Goal: Task Accomplishment & Management: Use online tool/utility

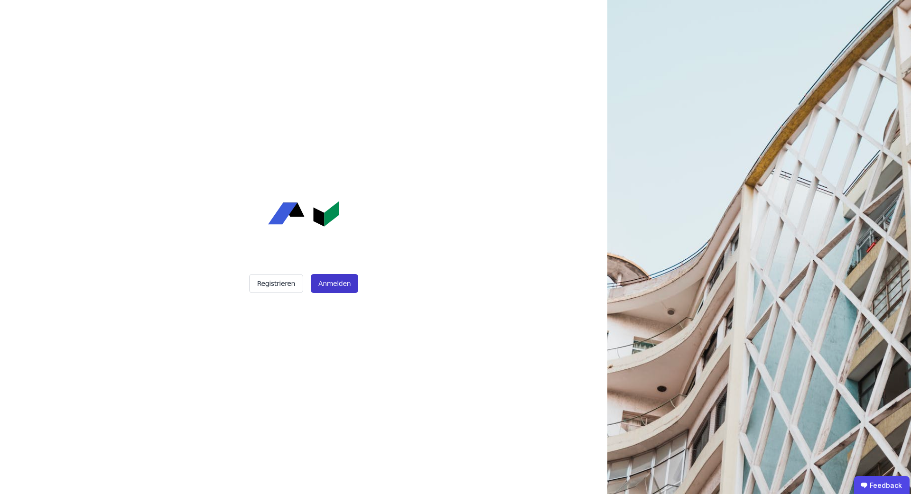
click at [336, 287] on button "Anmelden" at bounding box center [334, 283] width 47 height 19
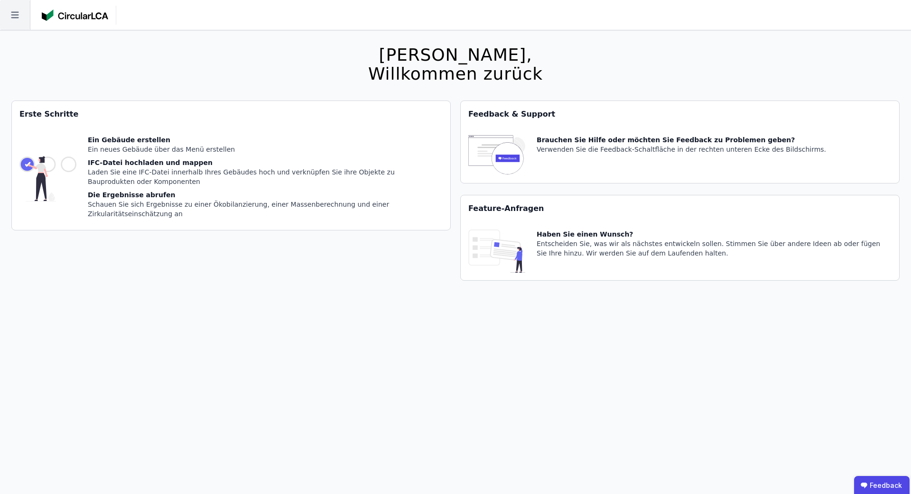
click at [12, 23] on icon at bounding box center [15, 15] width 30 height 30
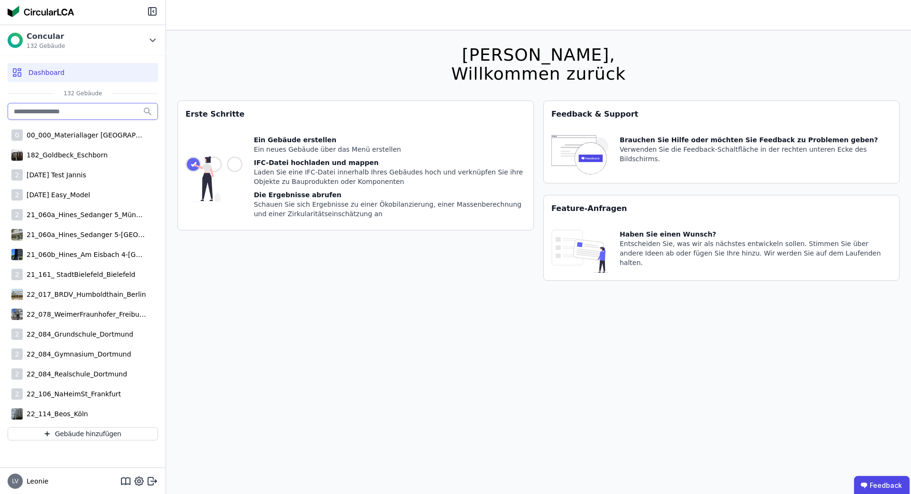
click at [61, 110] on input "text" at bounding box center [83, 111] width 150 height 17
click at [58, 42] on span "132 Gebäude" at bounding box center [46, 46] width 38 height 8
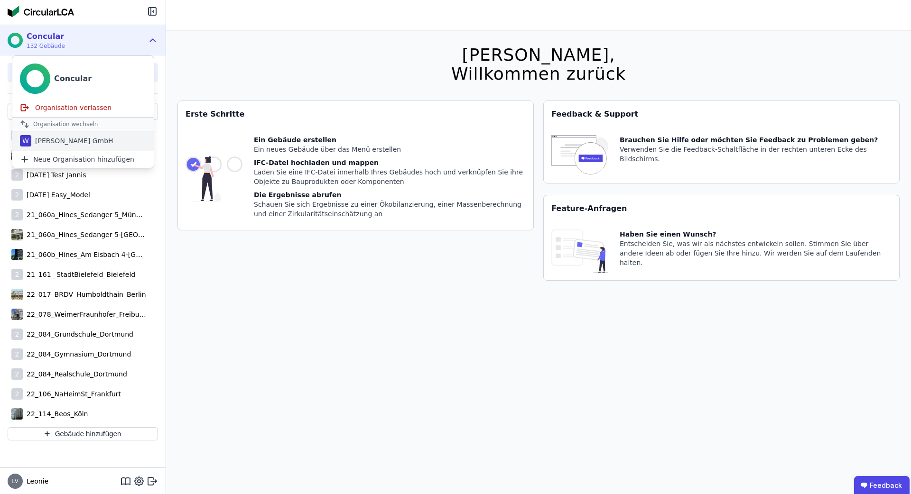
click at [61, 141] on div "[PERSON_NAME] GmbH" at bounding box center [72, 140] width 82 height 9
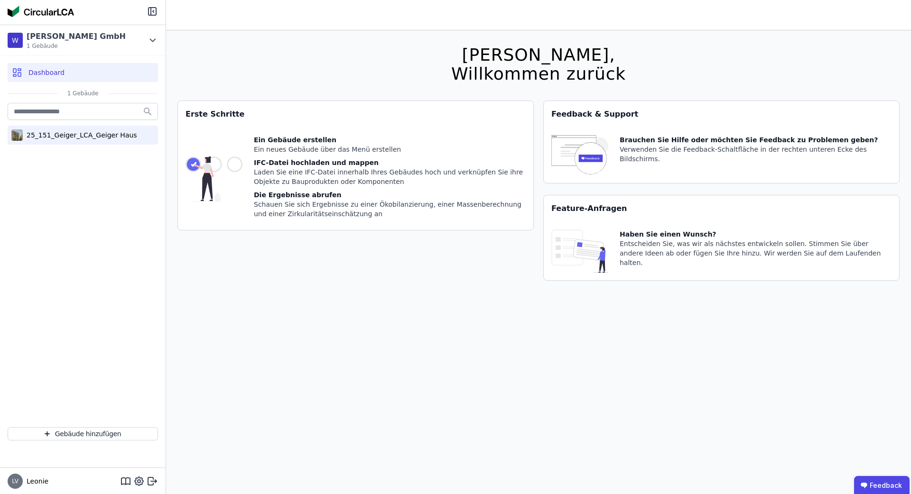
click at [58, 138] on div "25_151_Geiger_LCA_Geiger Haus" at bounding box center [80, 134] width 114 height 9
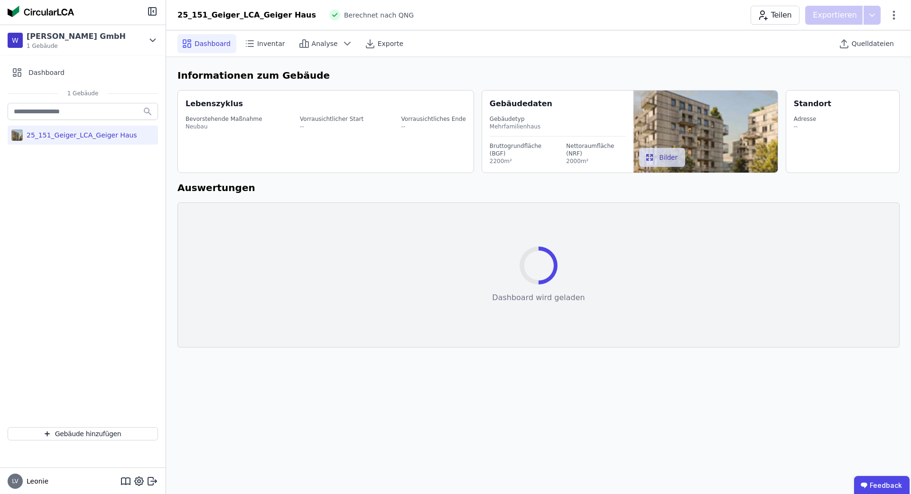
select select "*"
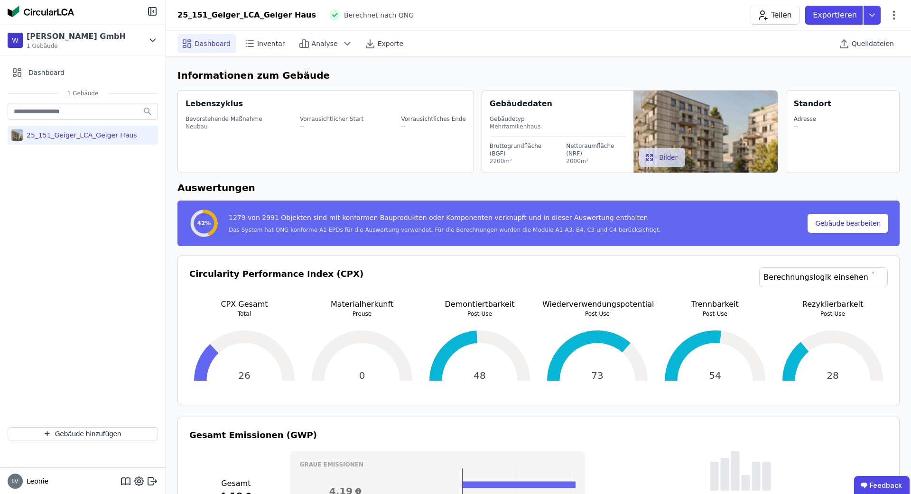
drag, startPoint x: 901, startPoint y: 53, endPoint x: 869, endPoint y: 53, distance: 31.3
click at [897, 53] on div "Dashboard Inventar Analyse Exporte Quelldateien" at bounding box center [538, 43] width 745 height 27
click at [869, 53] on div "Quelldateien" at bounding box center [867, 43] width 65 height 26
click at [869, 47] on span "Quelldateien" at bounding box center [873, 43] width 42 height 9
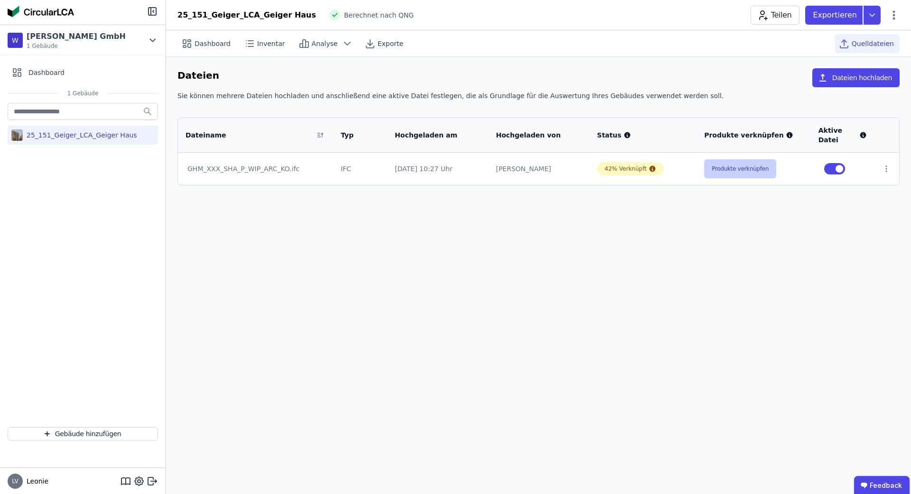
click at [740, 168] on button "Produkte verknüpfen" at bounding box center [740, 168] width 72 height 19
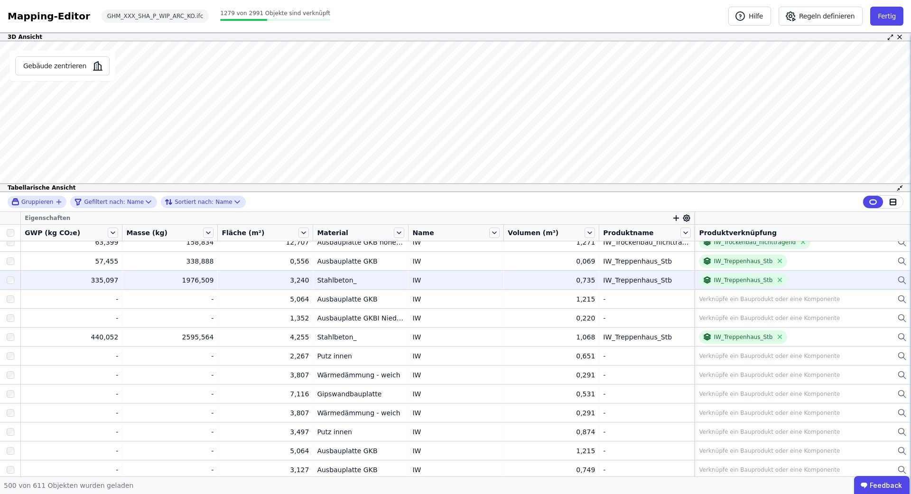
scroll to position [7577, 0]
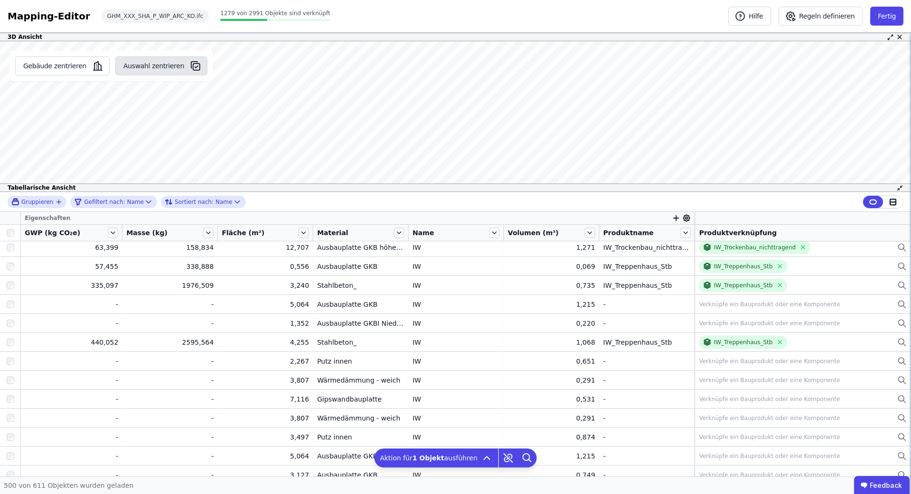
click at [139, 69] on button "Auswahl zentrieren" at bounding box center [161, 65] width 92 height 19
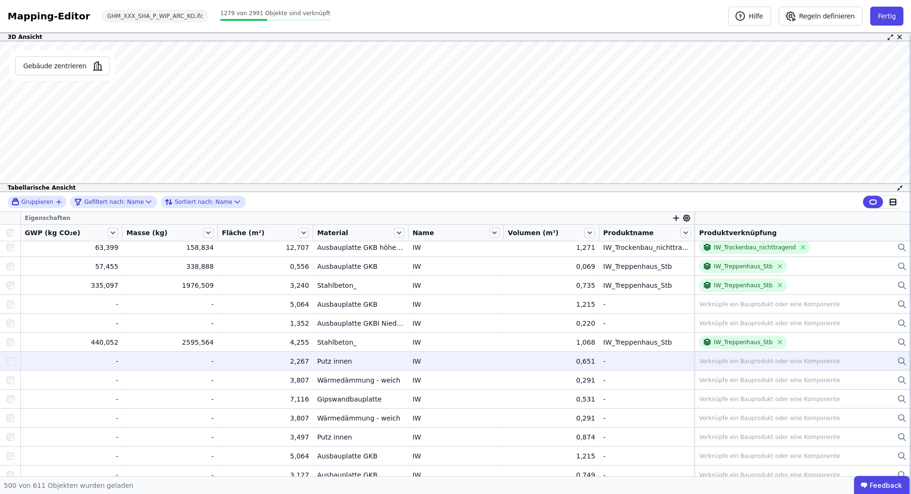
click at [736, 360] on div "Verknüpfe ein Bauprodukt oder eine Komponente" at bounding box center [769, 362] width 141 height 8
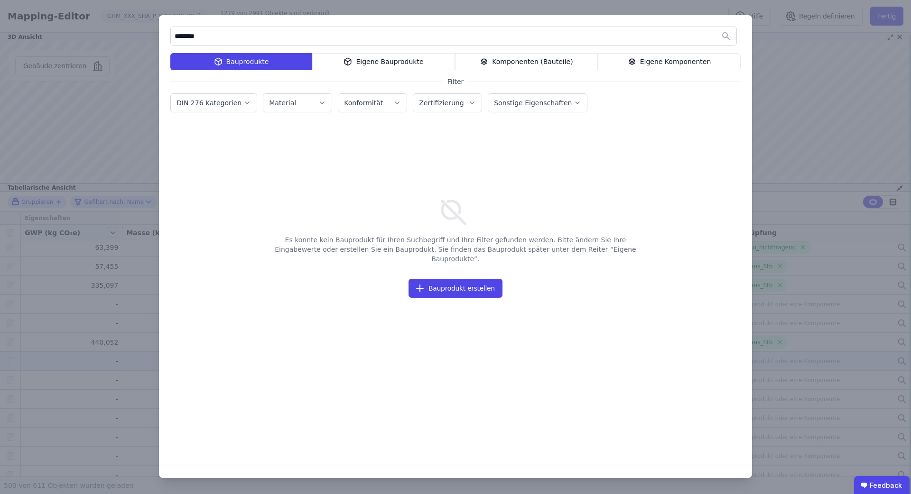
type input "********"
click at [643, 61] on div "Eigene Komponenten" at bounding box center [669, 61] width 143 height 17
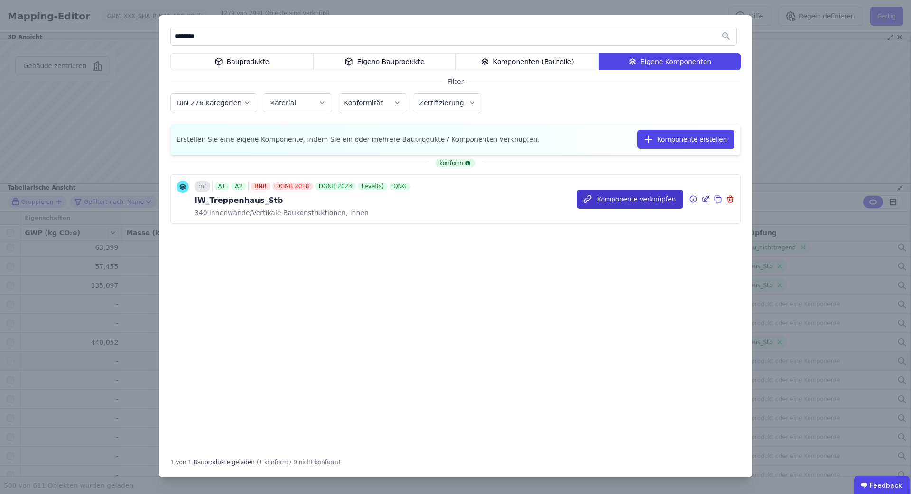
click at [611, 198] on button "Komponente verknüpfen" at bounding box center [630, 199] width 106 height 19
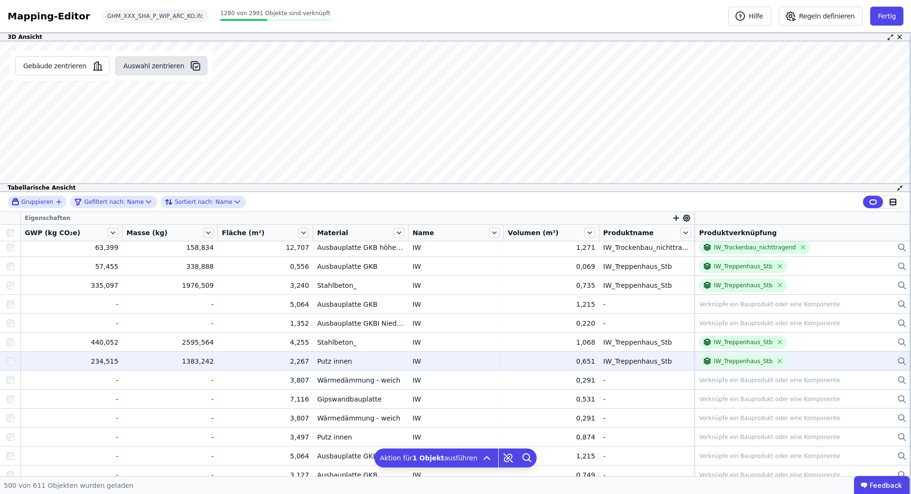
click at [161, 65] on button "Auswahl zentrieren" at bounding box center [161, 65] width 92 height 19
